Goal: Check status: Check status

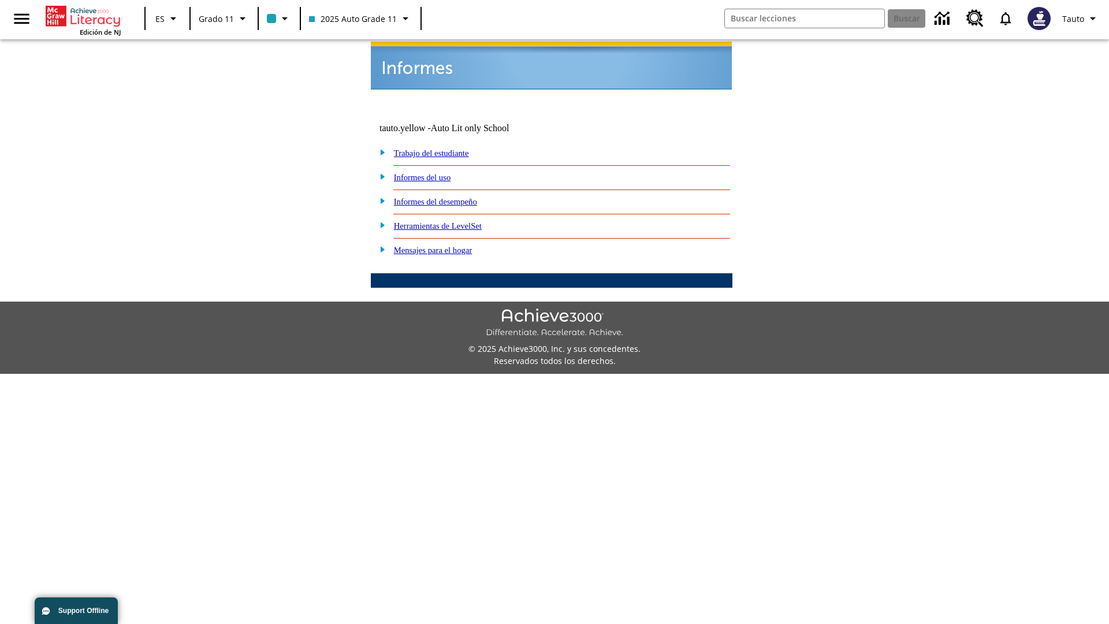
click at [431, 173] on link "Informes del uso" at bounding box center [422, 177] width 57 height 9
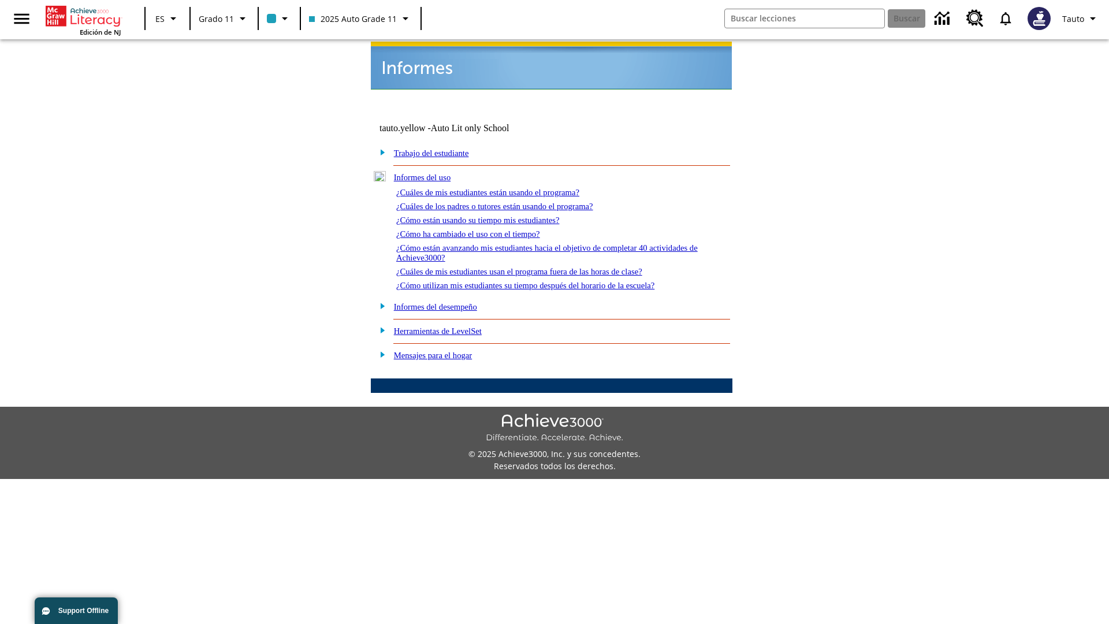
click at [504, 188] on link "¿Cuáles de mis estudiantes están usando el programa?" at bounding box center [487, 192] width 183 height 9
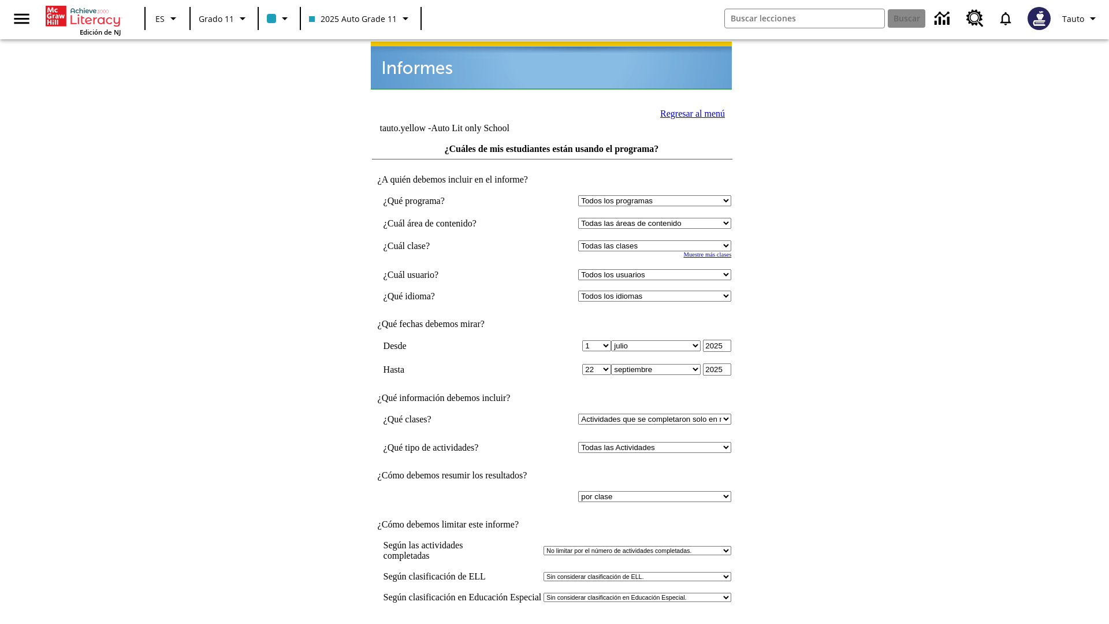
click at [552, 623] on input "Ver Informe" at bounding box center [551, 636] width 53 height 13
click at [689, 112] on link "Regresar al menú" at bounding box center [692, 114] width 65 height 10
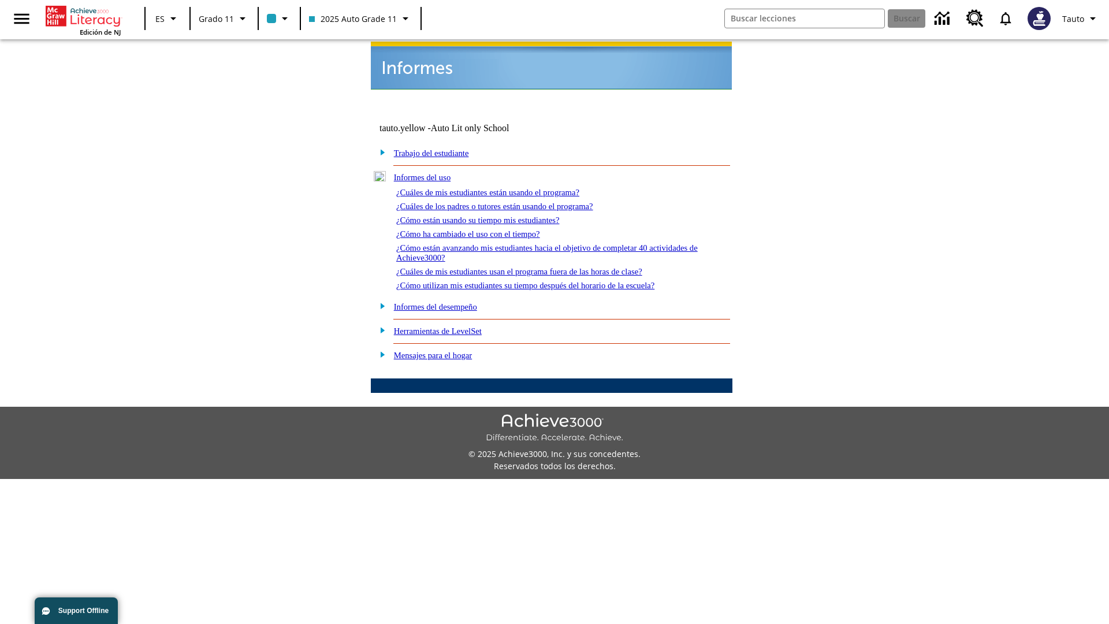
click at [491, 215] on link "¿Cómo están usando su tiempo mis estudiantes?" at bounding box center [477, 219] width 163 height 9
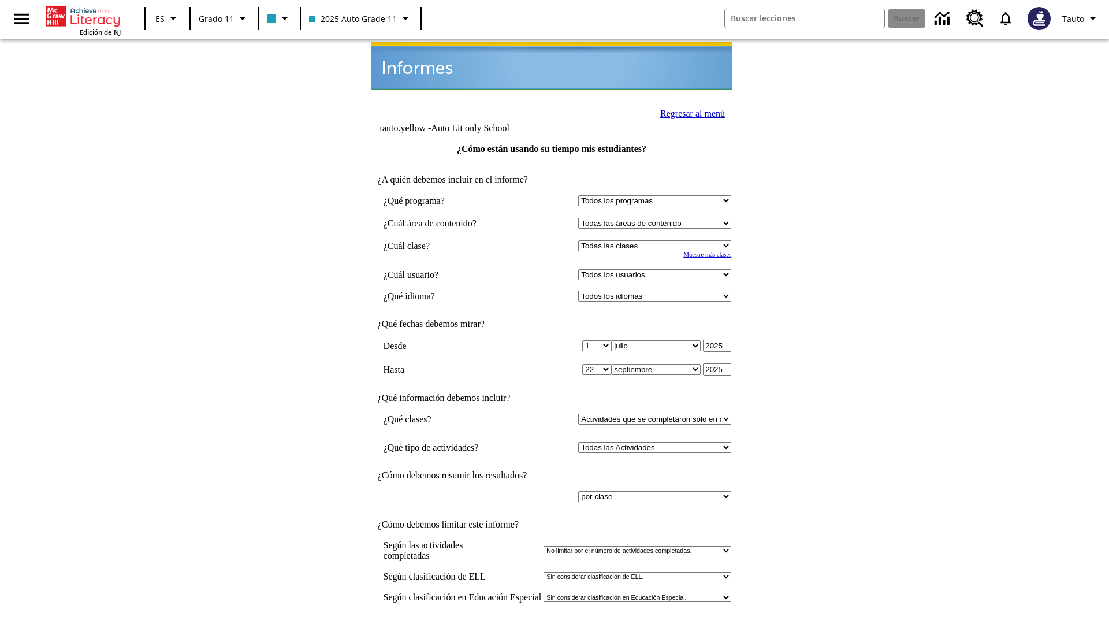
click at [552, 623] on input "Ver Informe" at bounding box center [551, 636] width 53 height 13
click at [689, 112] on link "Regresar al menú" at bounding box center [692, 114] width 65 height 10
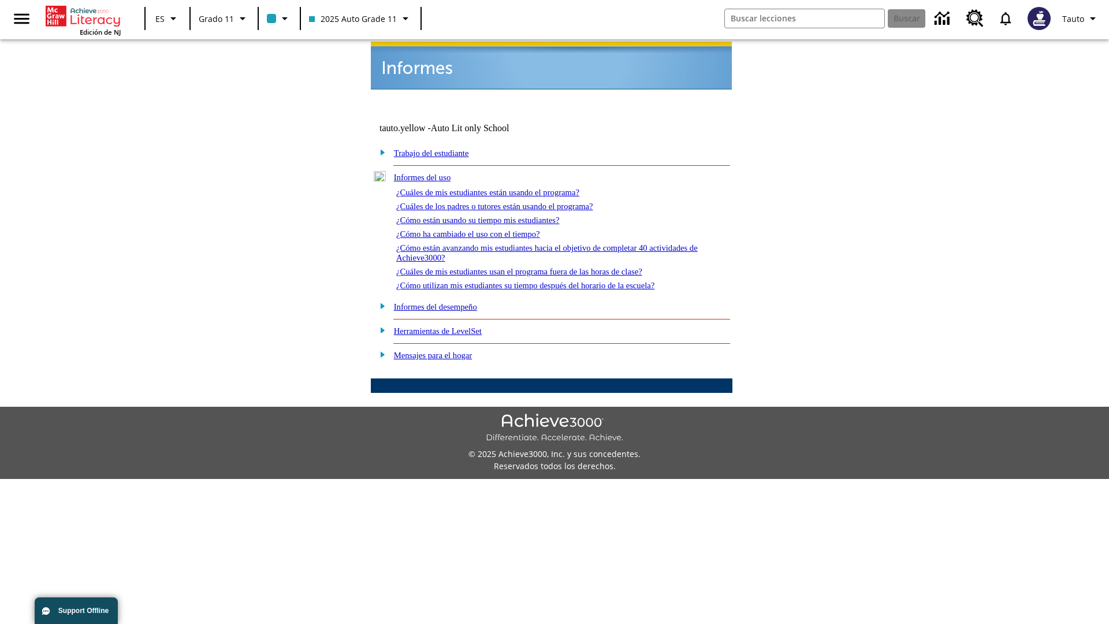
click at [545, 281] on link "¿Cómo utilizan mis estudiantes su tiempo después del horario de la escuela?" at bounding box center [525, 285] width 258 height 9
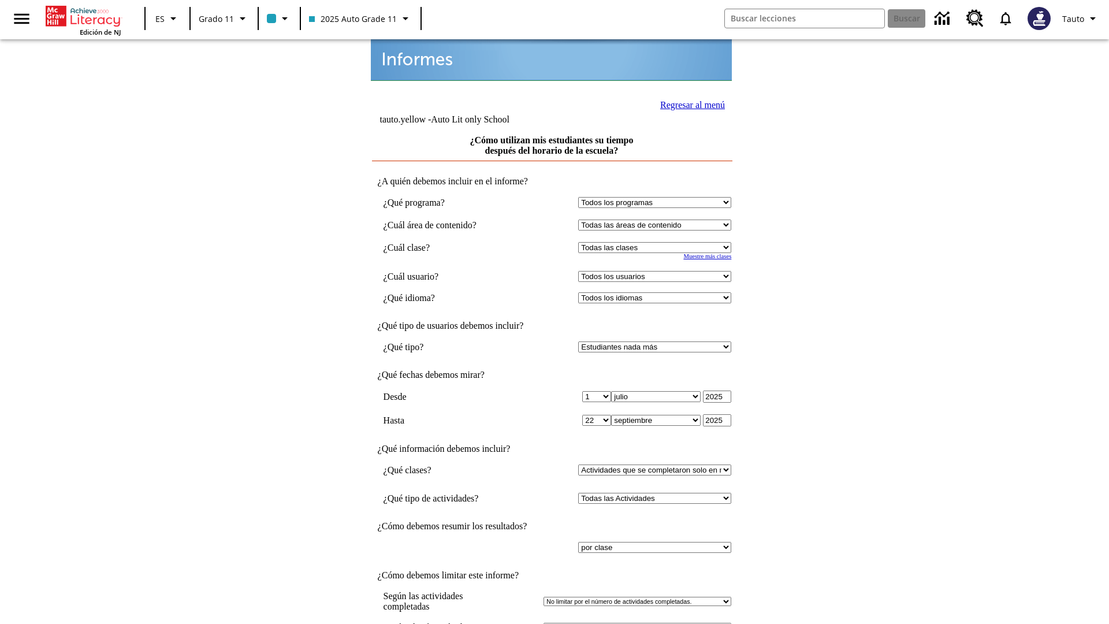
scroll to position [9, 0]
